Goal: Information Seeking & Learning: Learn about a topic

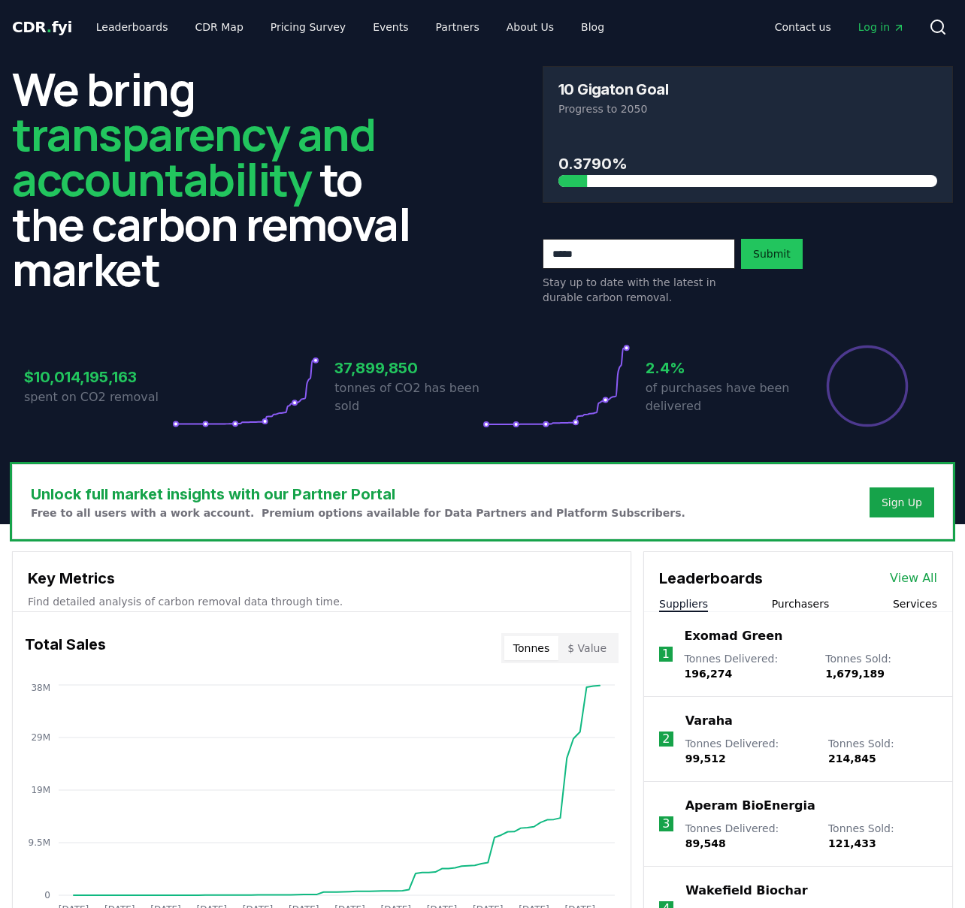
click at [573, 187] on div "0.3790%" at bounding box center [747, 166] width 409 height 71
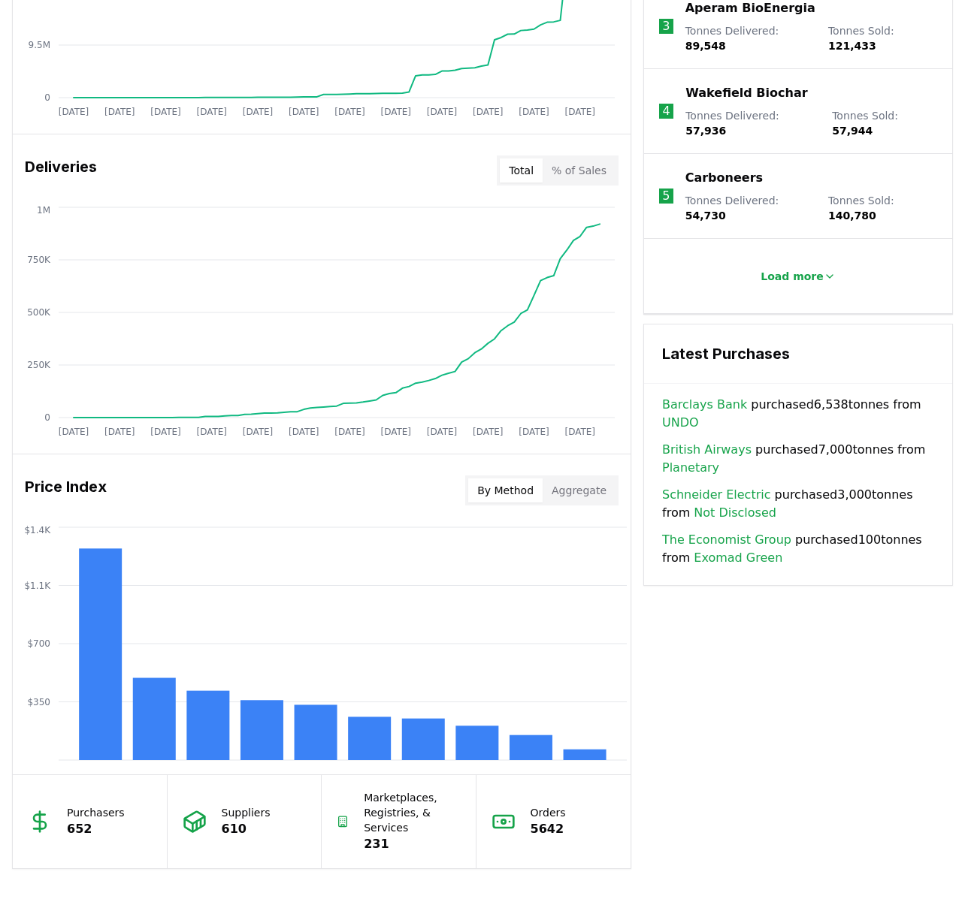
scroll to position [805, 0]
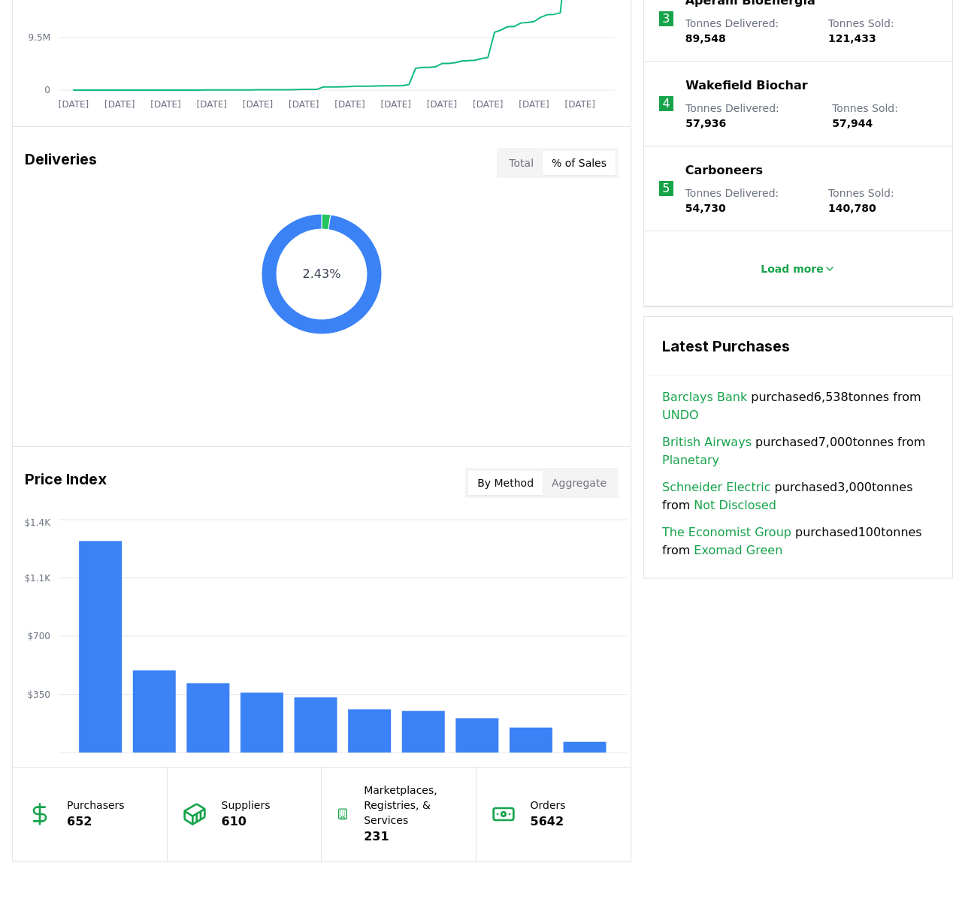
click at [578, 165] on button "% of Sales" at bounding box center [578, 163] width 73 height 24
click at [521, 161] on button "Total" at bounding box center [521, 163] width 43 height 24
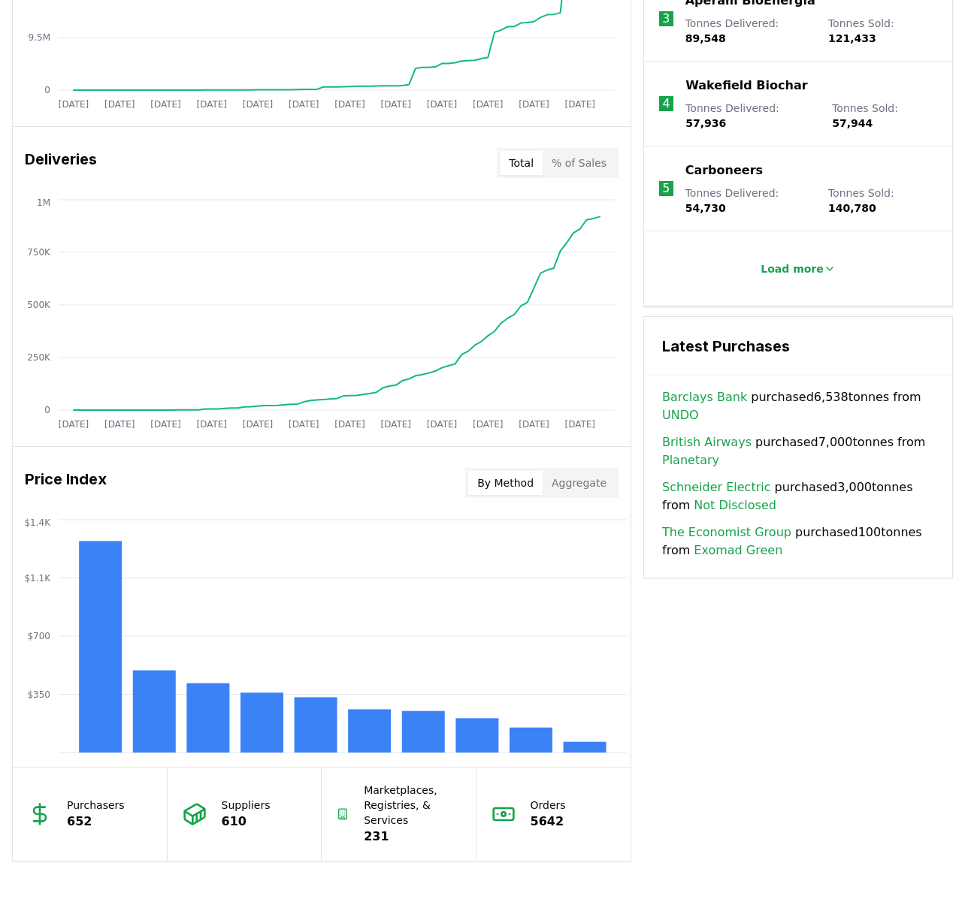
click at [567, 162] on button "% of Sales" at bounding box center [578, 163] width 73 height 24
click at [526, 163] on button "Total" at bounding box center [521, 163] width 43 height 24
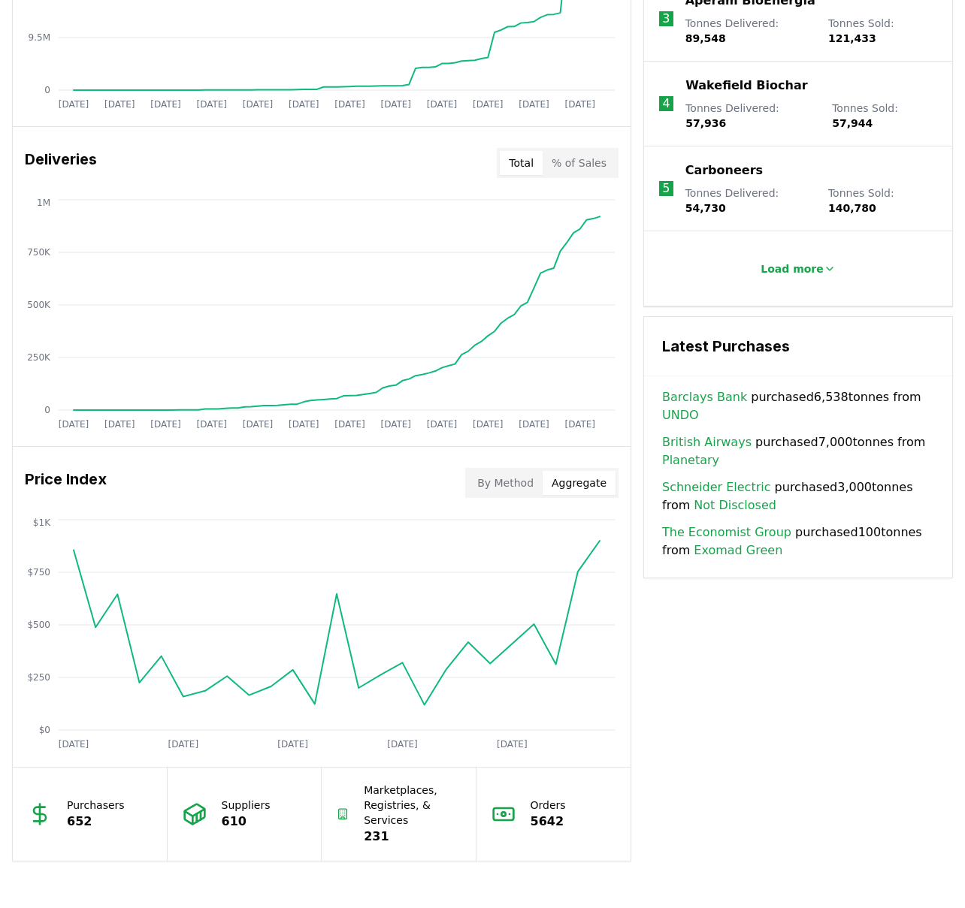
click at [573, 476] on button "Aggregate" at bounding box center [578, 483] width 73 height 24
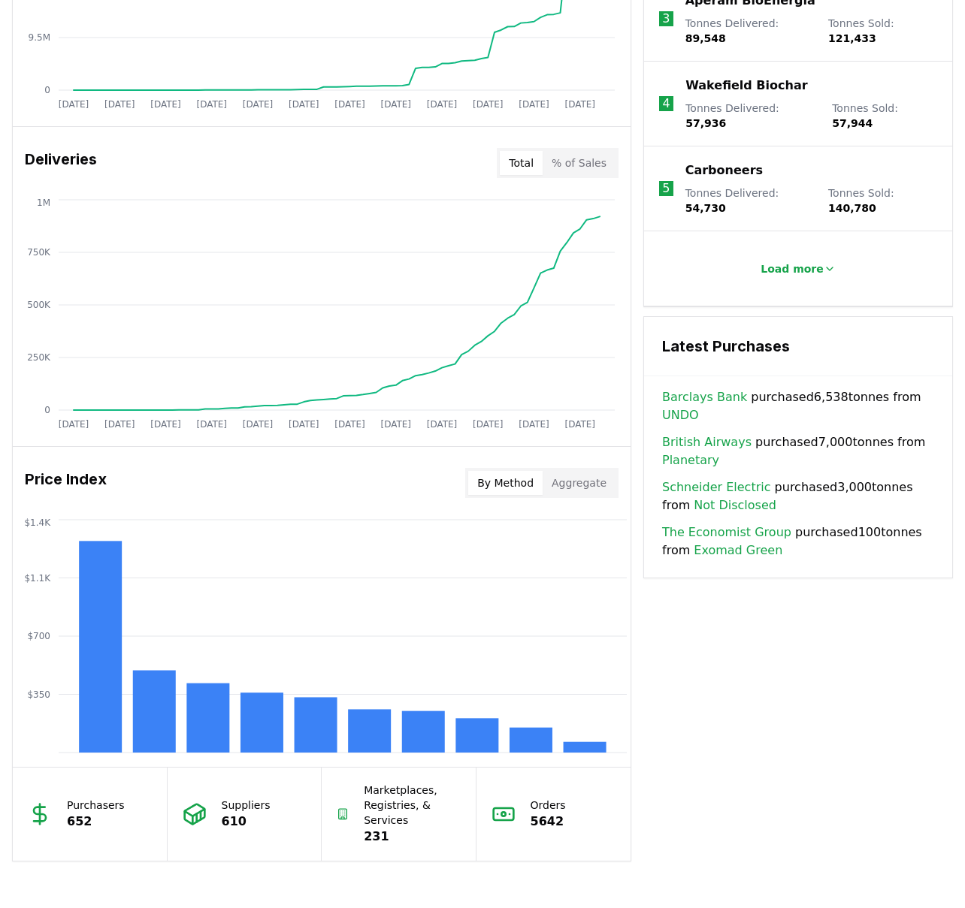
click at [514, 486] on button "By Method" at bounding box center [505, 483] width 74 height 24
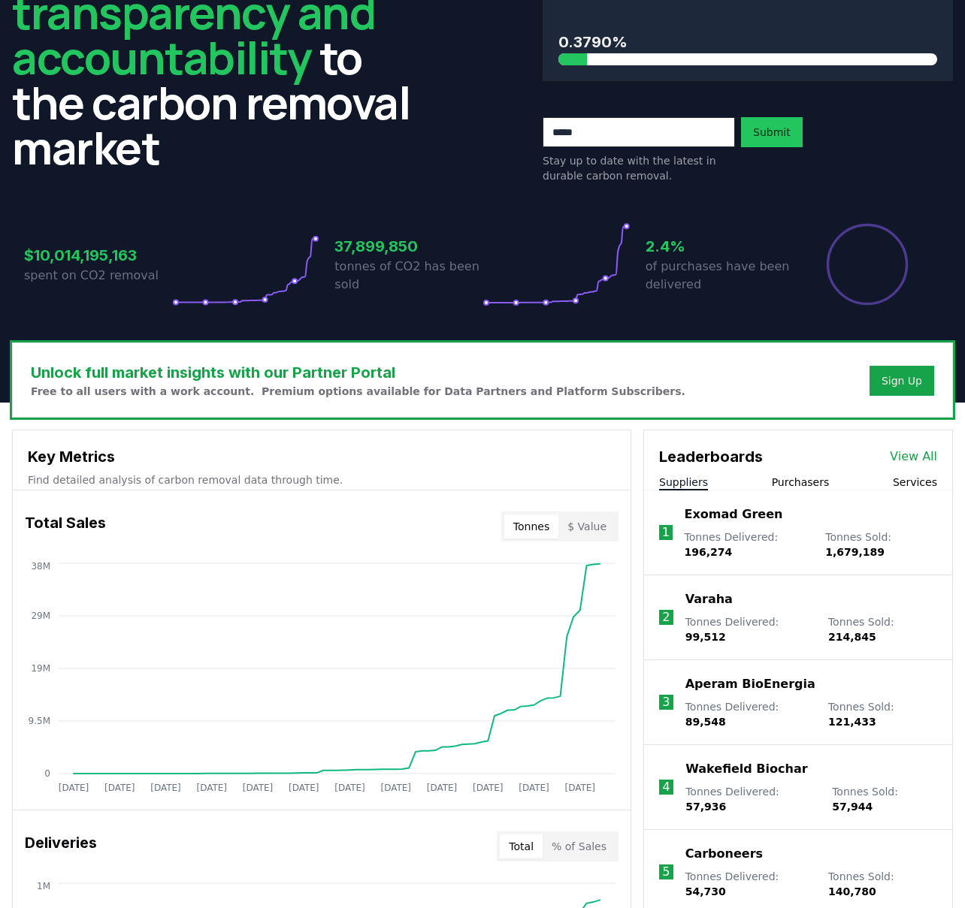
scroll to position [0, 0]
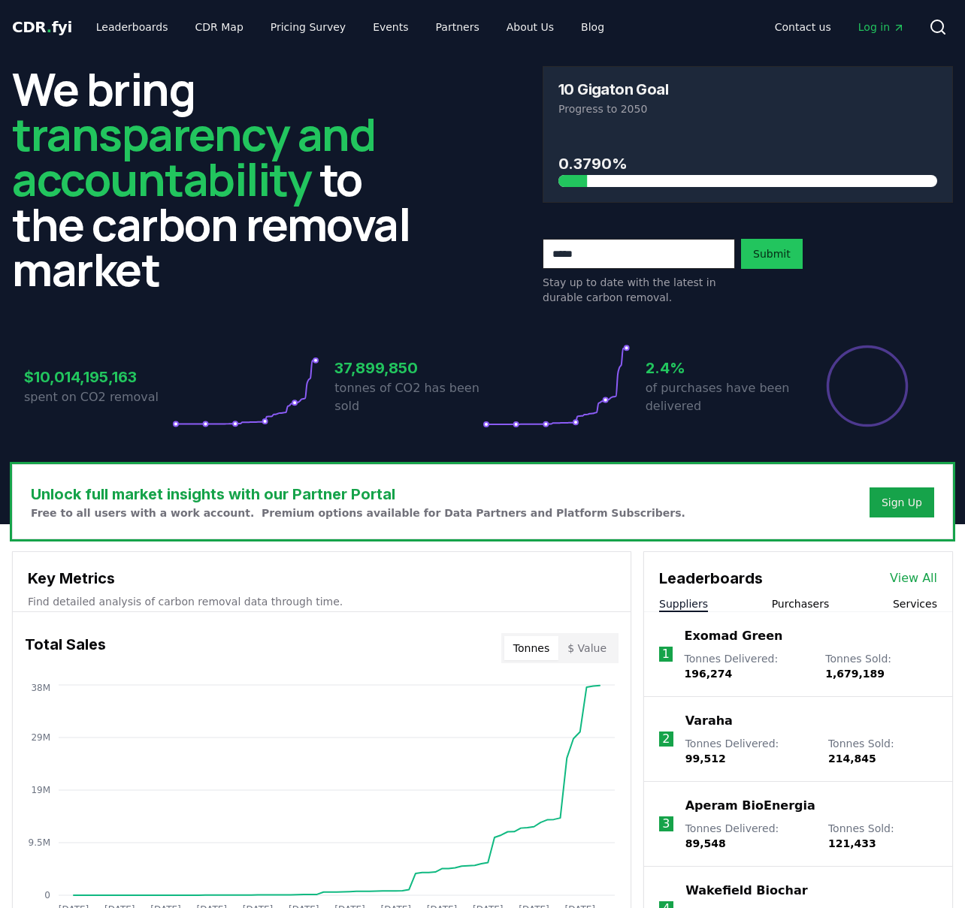
click at [146, 118] on span "transparency and accountability" at bounding box center [193, 156] width 363 height 107
